Goal: Understand process/instructions

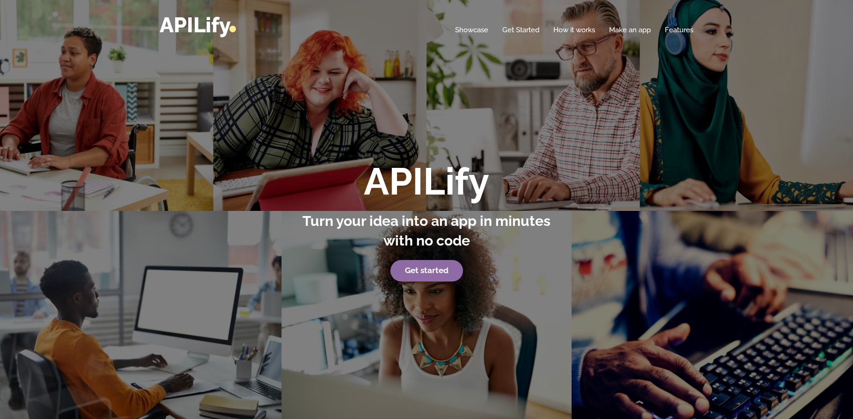
click at [430, 268] on strong "Get started" at bounding box center [427, 270] width 44 height 9
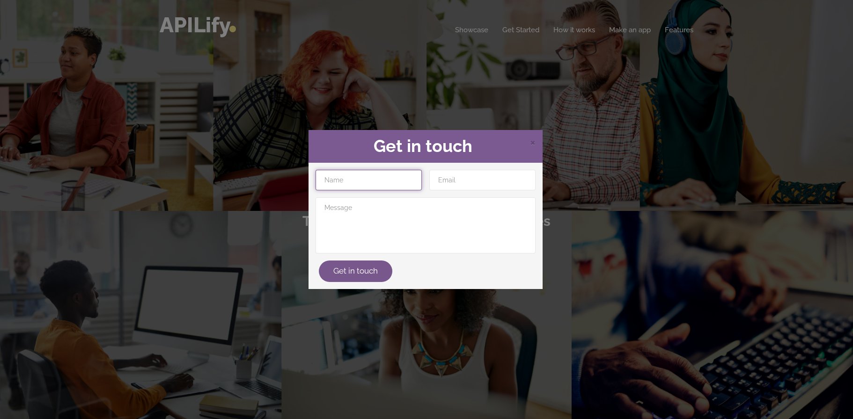
click at [375, 178] on input "text" at bounding box center [368, 180] width 106 height 21
type input "Mehu"
click at [439, 176] on input "email" at bounding box center [482, 180] width 106 height 21
click at [534, 143] on span "×" at bounding box center [533, 142] width 6 height 14
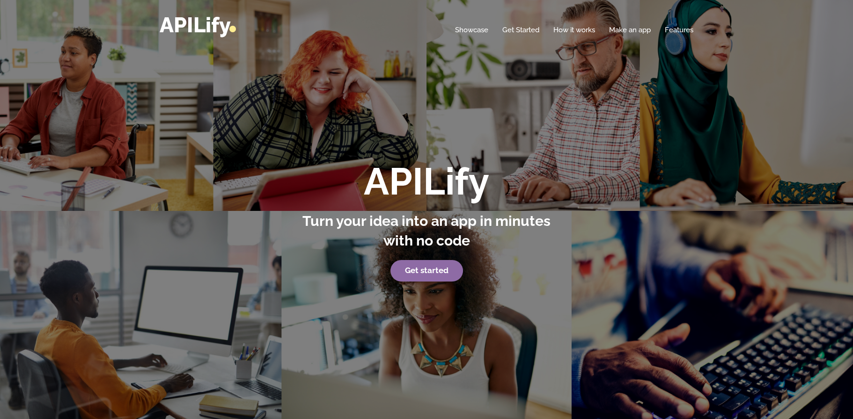
click at [421, 268] on strong "Get started" at bounding box center [427, 270] width 44 height 9
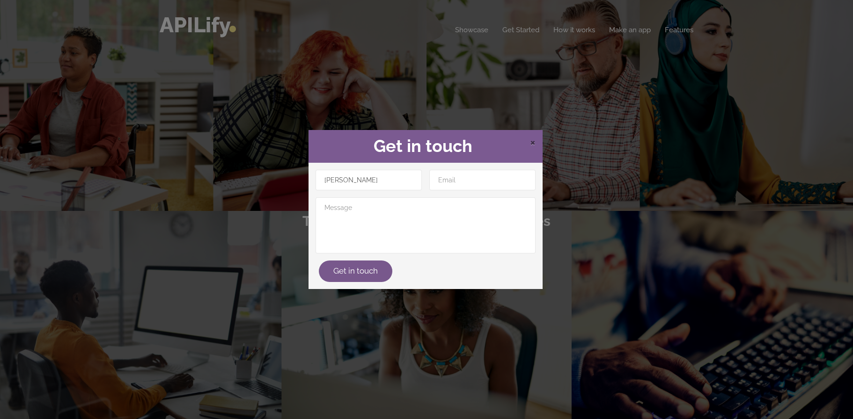
click at [533, 140] on span "×" at bounding box center [533, 142] width 6 height 14
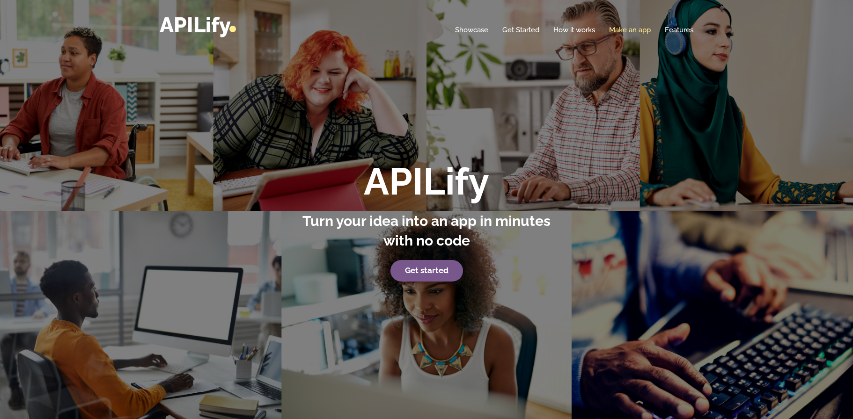
click at [634, 29] on link "Make an app" at bounding box center [630, 29] width 42 height 9
click at [625, 29] on link "Make an app" at bounding box center [630, 29] width 42 height 9
click at [626, 28] on link "Make an app" at bounding box center [630, 29] width 42 height 9
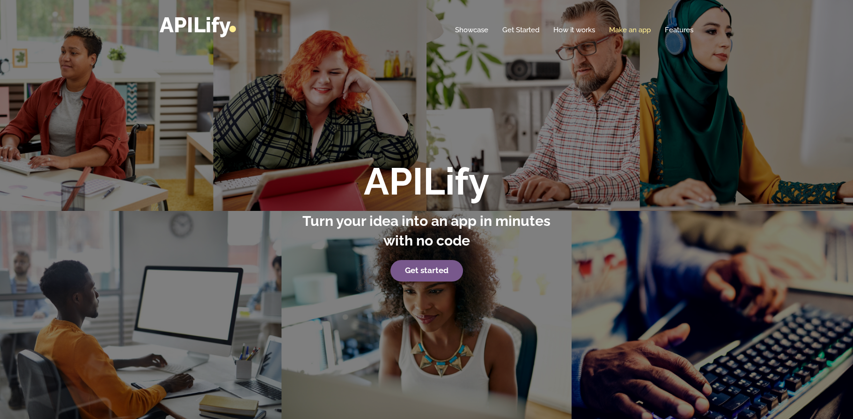
click at [626, 28] on link "Make an app" at bounding box center [630, 29] width 42 height 9
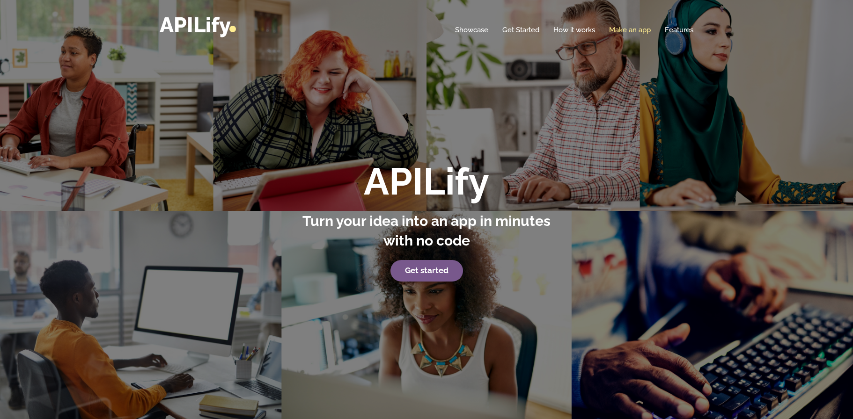
click at [626, 28] on link "Make an app" at bounding box center [630, 29] width 42 height 9
click at [628, 27] on link "Make an app" at bounding box center [630, 29] width 42 height 9
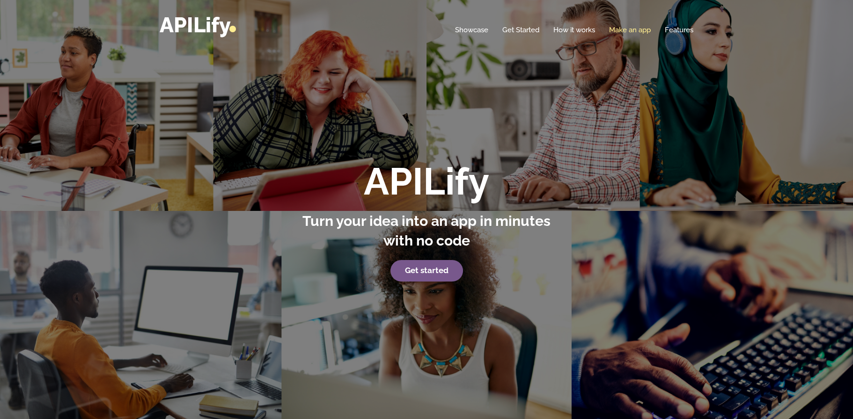
click at [628, 27] on link "Make an app" at bounding box center [630, 29] width 42 height 9
click at [683, 32] on link "Features" at bounding box center [679, 29] width 29 height 9
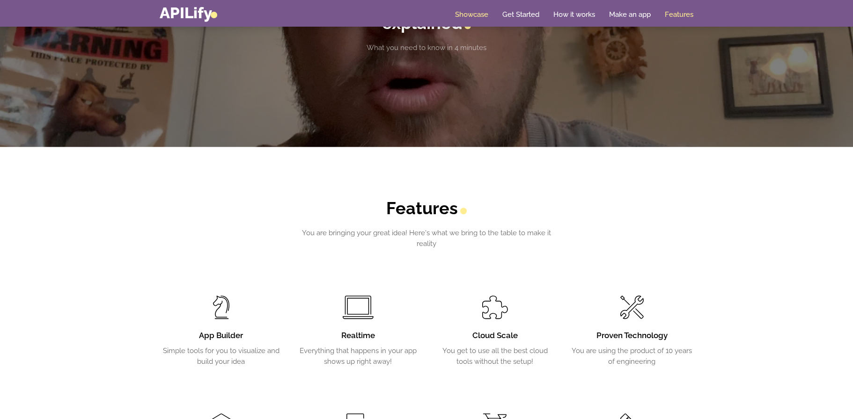
scroll to position [1796, 0]
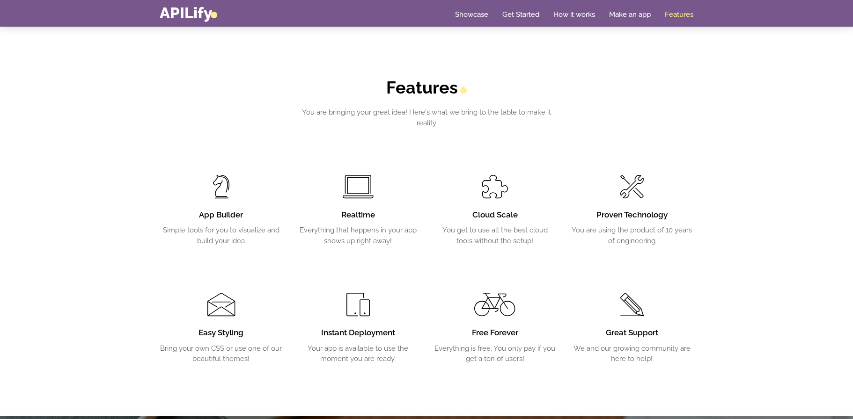
click at [224, 217] on h3 "App Builder" at bounding box center [221, 215] width 123 height 11
click at [213, 196] on span at bounding box center [220, 186] width 17 height 23
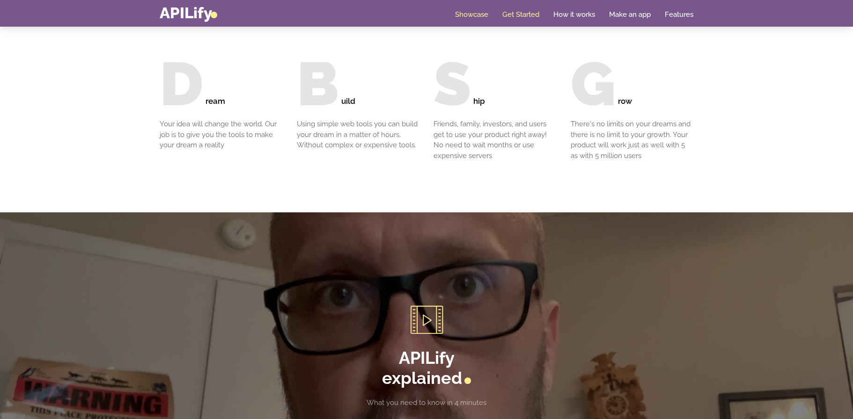
scroll to position [1318, 0]
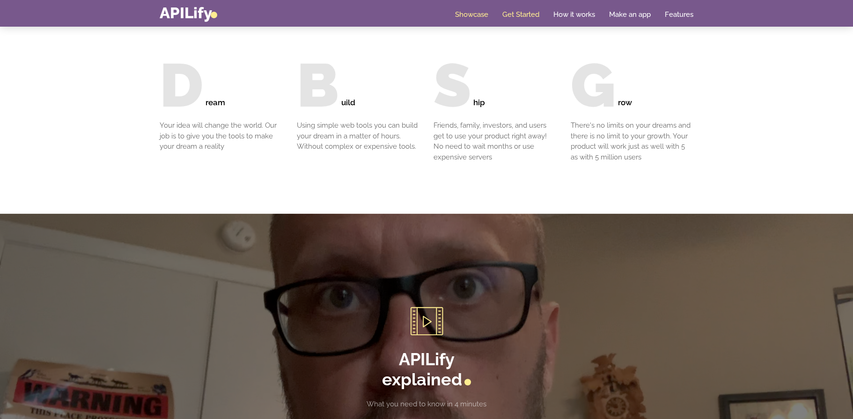
click at [521, 13] on link "Get Started" at bounding box center [520, 14] width 37 height 9
click at [522, 12] on link "Get Started" at bounding box center [520, 14] width 37 height 9
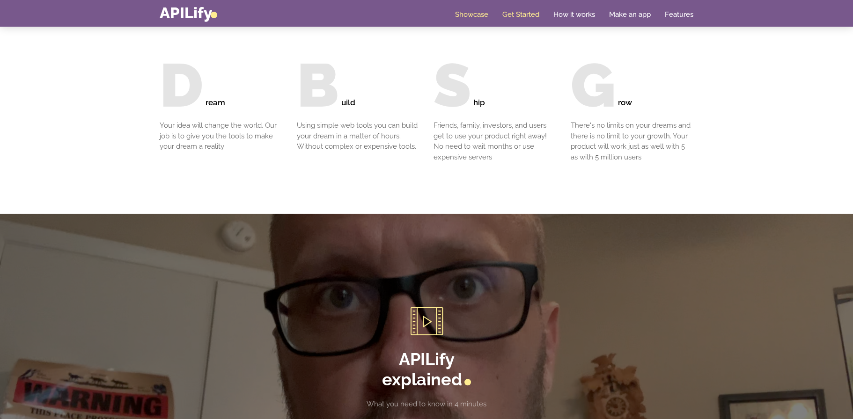
click at [522, 12] on link "Get Started" at bounding box center [520, 14] width 37 height 9
click at [561, 4] on nav "Toggle navigation APILify Home Showcase Get Started How it works Make an app Fe…" at bounding box center [426, 13] width 853 height 27
click at [562, 14] on link "How it works" at bounding box center [574, 14] width 42 height 9
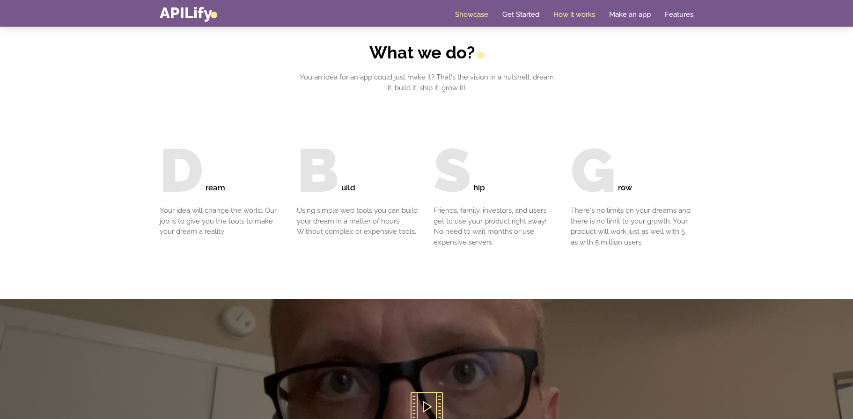
click at [562, 14] on link "How it works" at bounding box center [574, 14] width 42 height 9
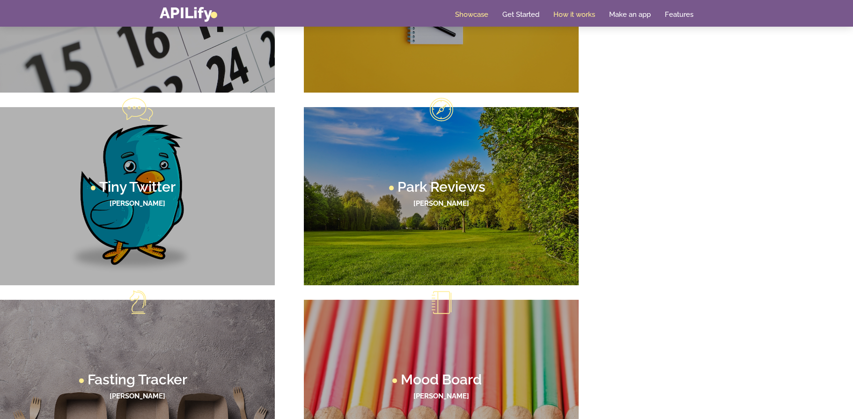
click at [562, 14] on link "How it works" at bounding box center [574, 14] width 42 height 9
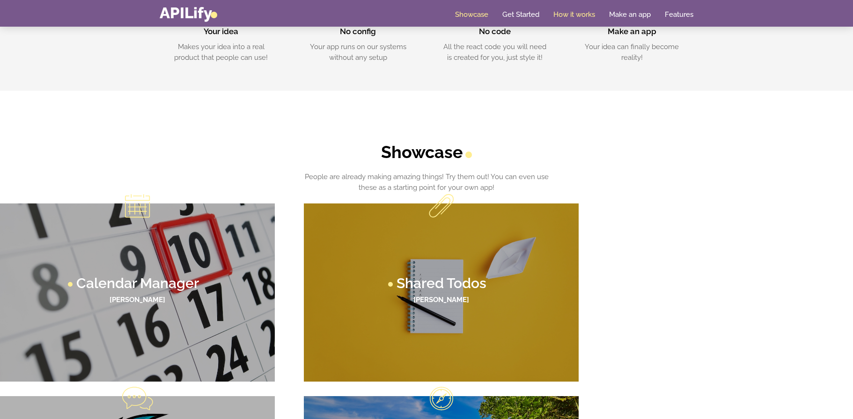
click at [562, 14] on link "How it works" at bounding box center [574, 14] width 42 height 9
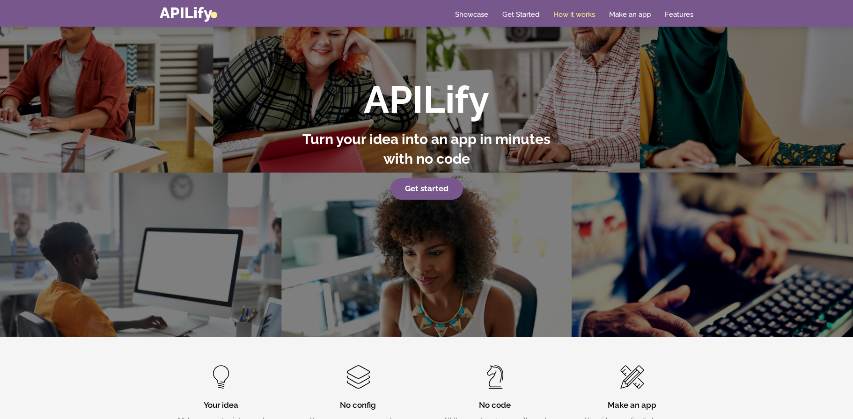
scroll to position [0, 0]
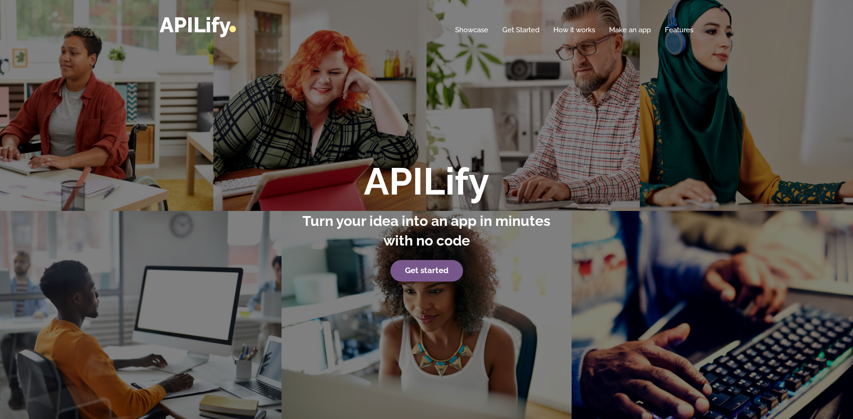
click at [230, 65] on div "APILify Turn your idea into an app in minutes with no code Get started" at bounding box center [426, 209] width 853 height 419
click at [519, 32] on link "Get Started" at bounding box center [520, 29] width 37 height 9
